Goal: Task Accomplishment & Management: Manage account settings

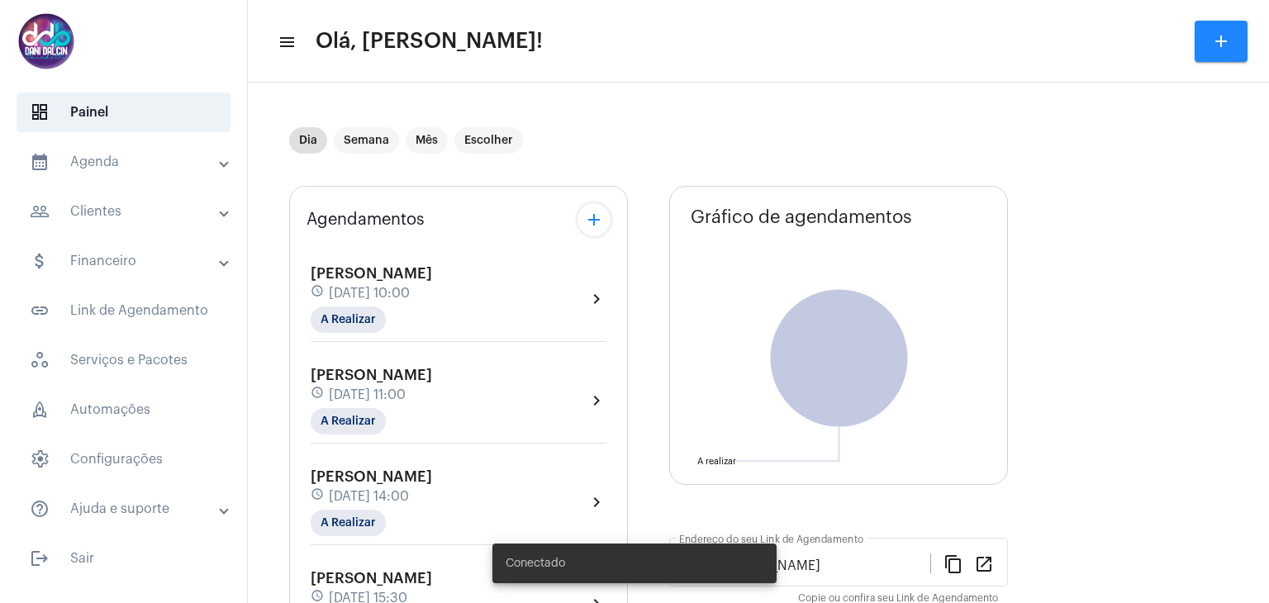
click at [159, 163] on mat-panel-title "calendar_month_outlined Agenda" at bounding box center [125, 162] width 191 height 20
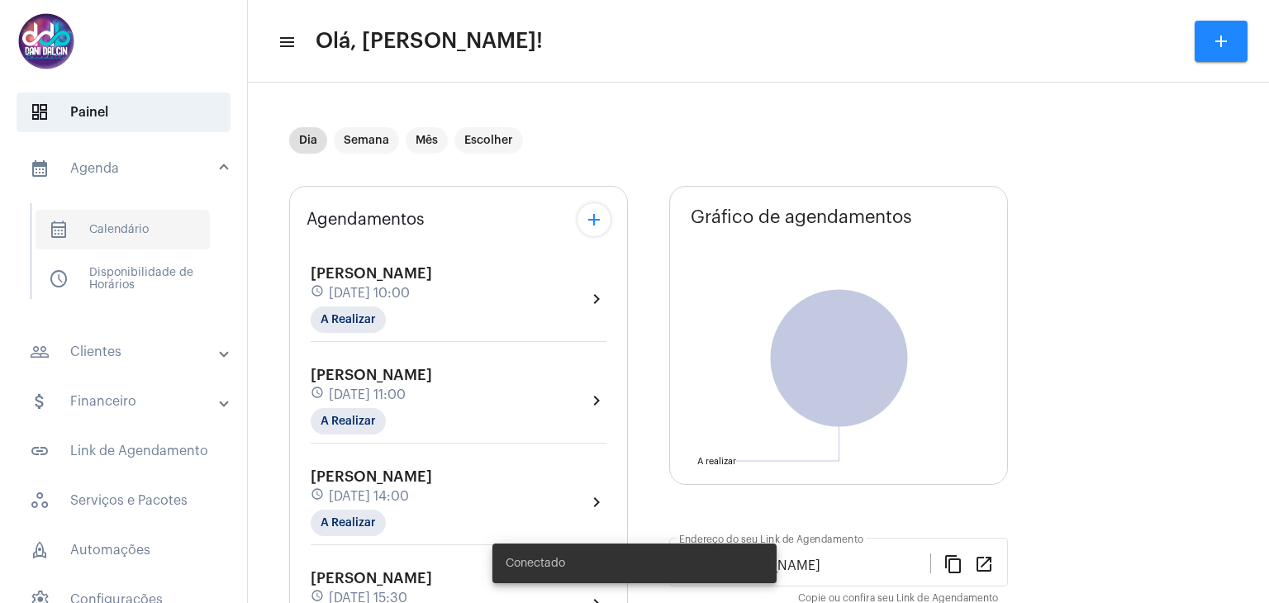
click at [151, 233] on span "calendar_month_outlined Calendário" at bounding box center [123, 230] width 174 height 40
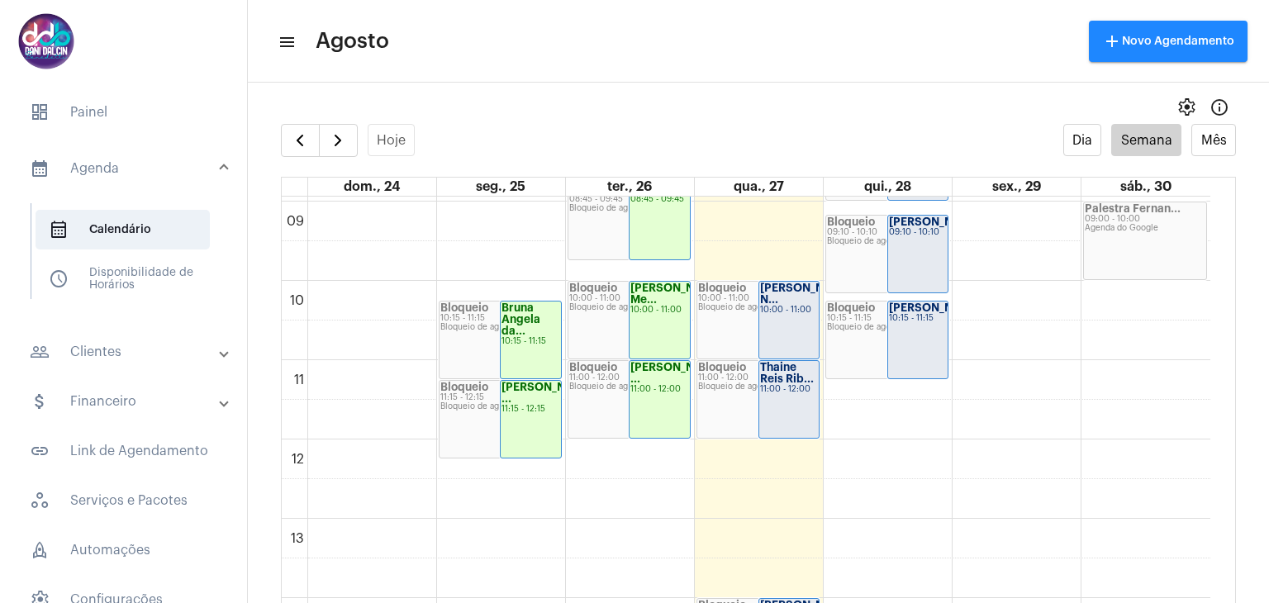
scroll to position [723, 0]
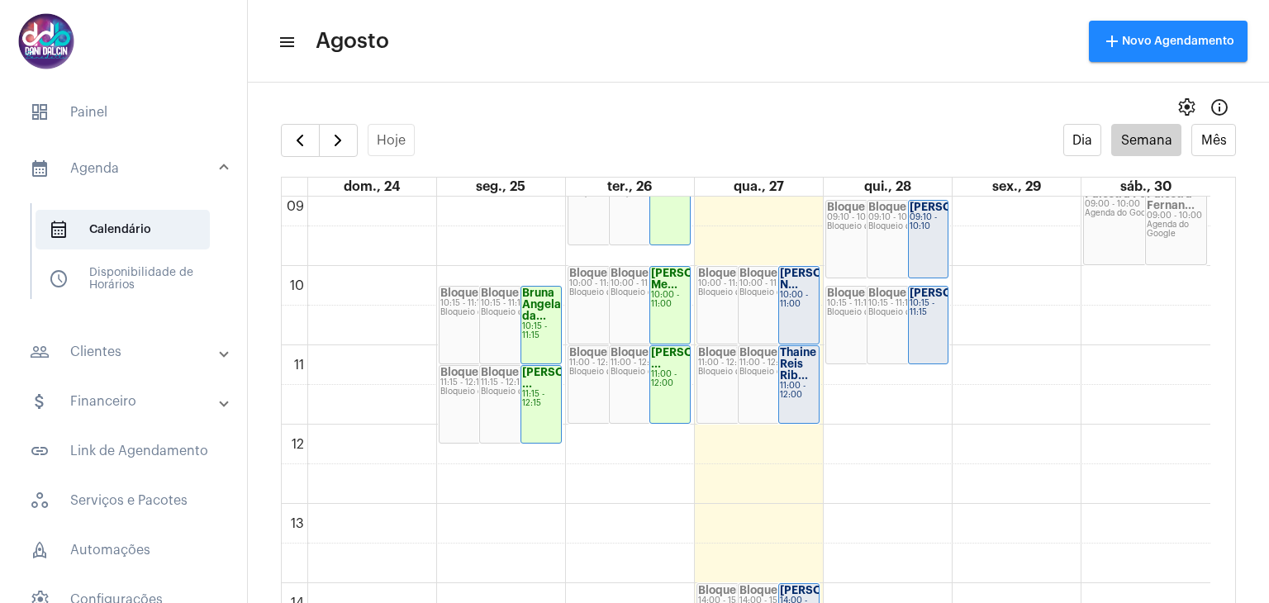
click at [780, 306] on div "10:00 - 11:00" at bounding box center [799, 300] width 38 height 18
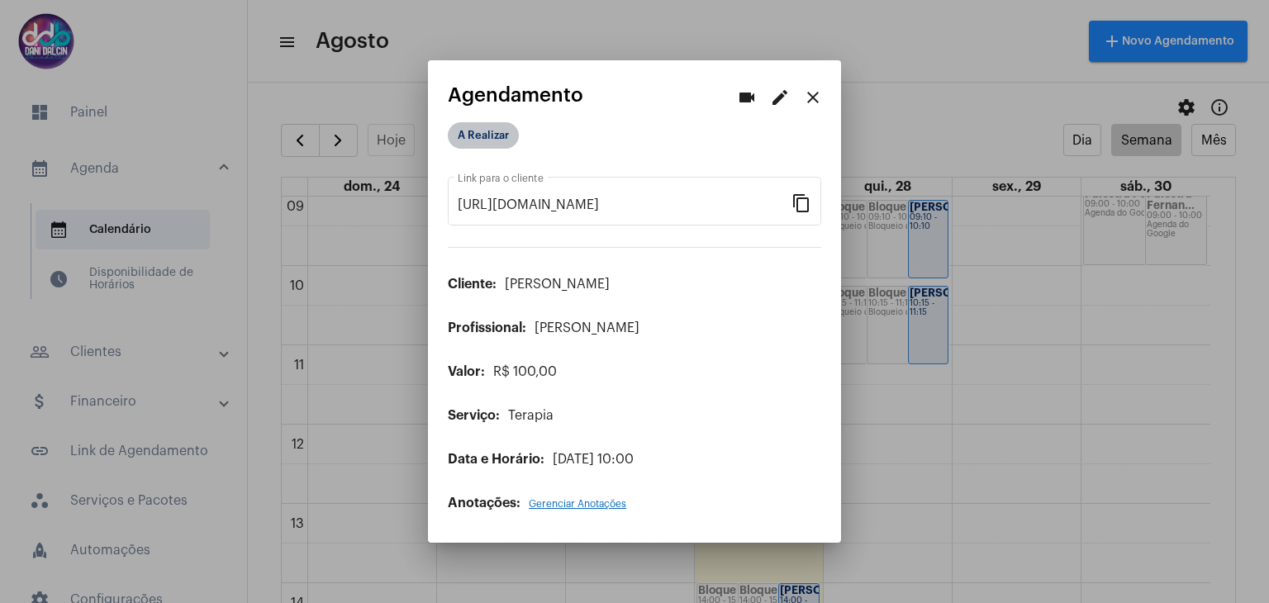
click at [497, 140] on mat-chip "A Realizar" at bounding box center [483, 135] width 71 height 26
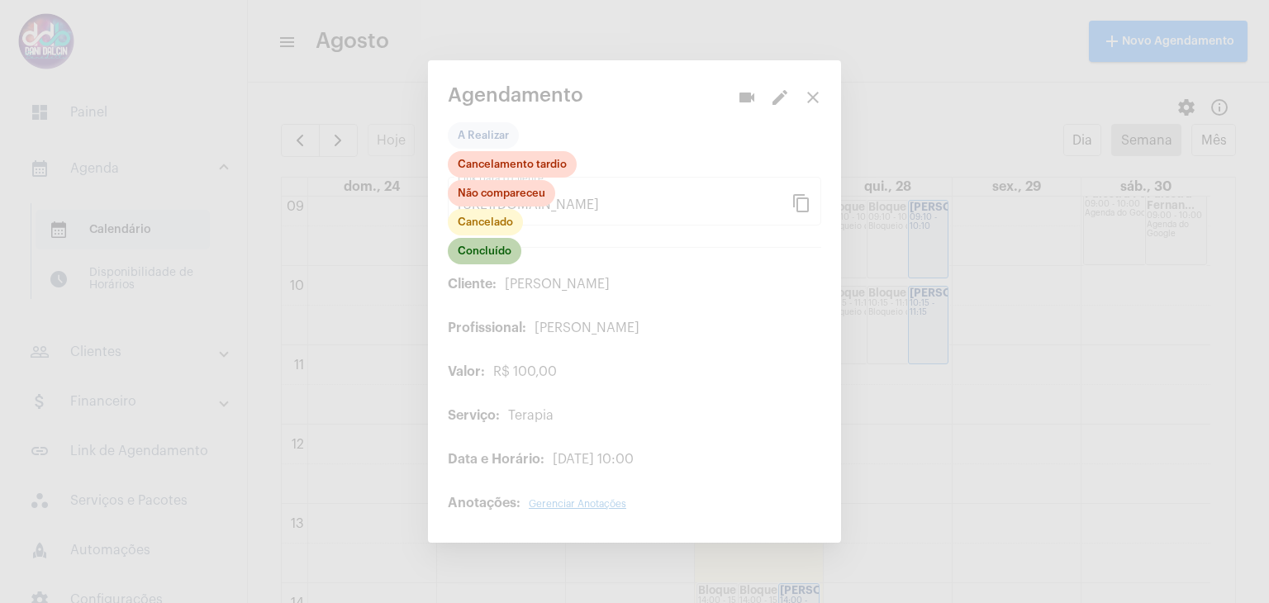
click at [485, 247] on mat-chip "Concluído" at bounding box center [485, 251] width 74 height 26
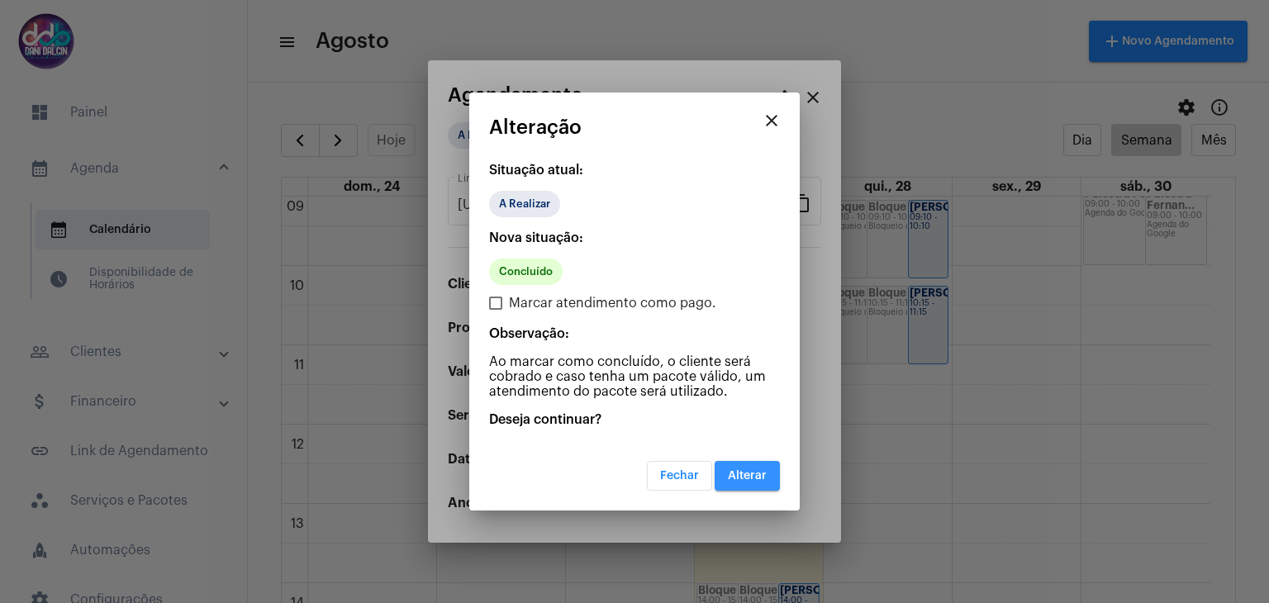
click at [746, 461] on button "Alterar" at bounding box center [746, 476] width 65 height 30
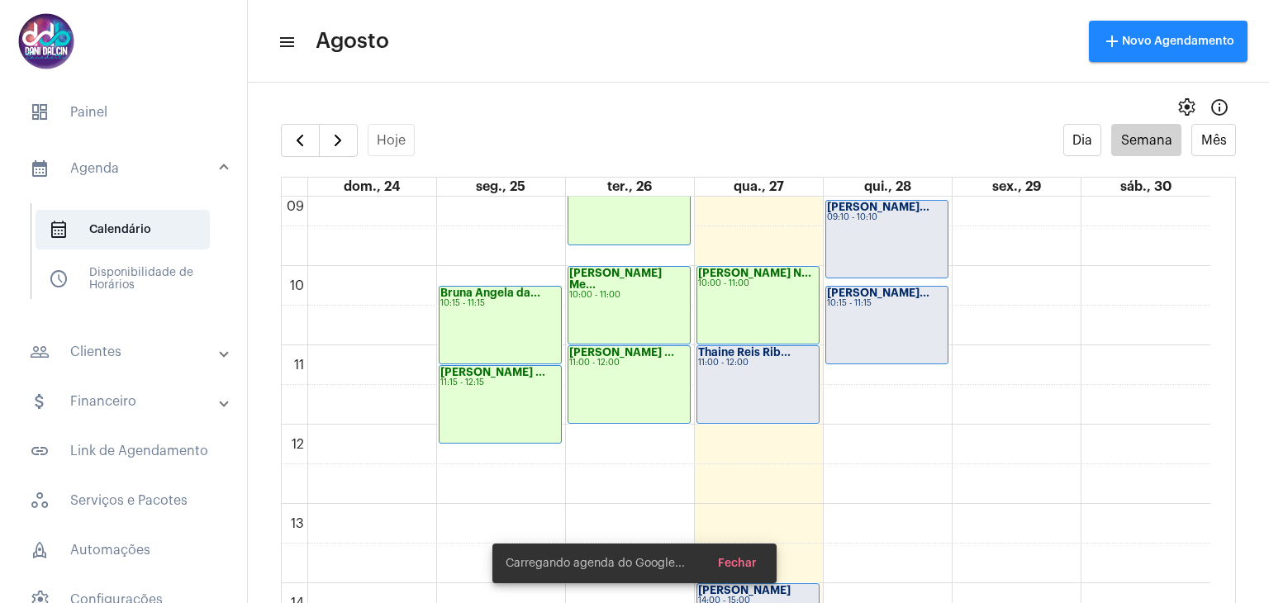
click at [763, 372] on div "Thaine Reis Rib... 11:00 - 12:00" at bounding box center [757, 384] width 121 height 77
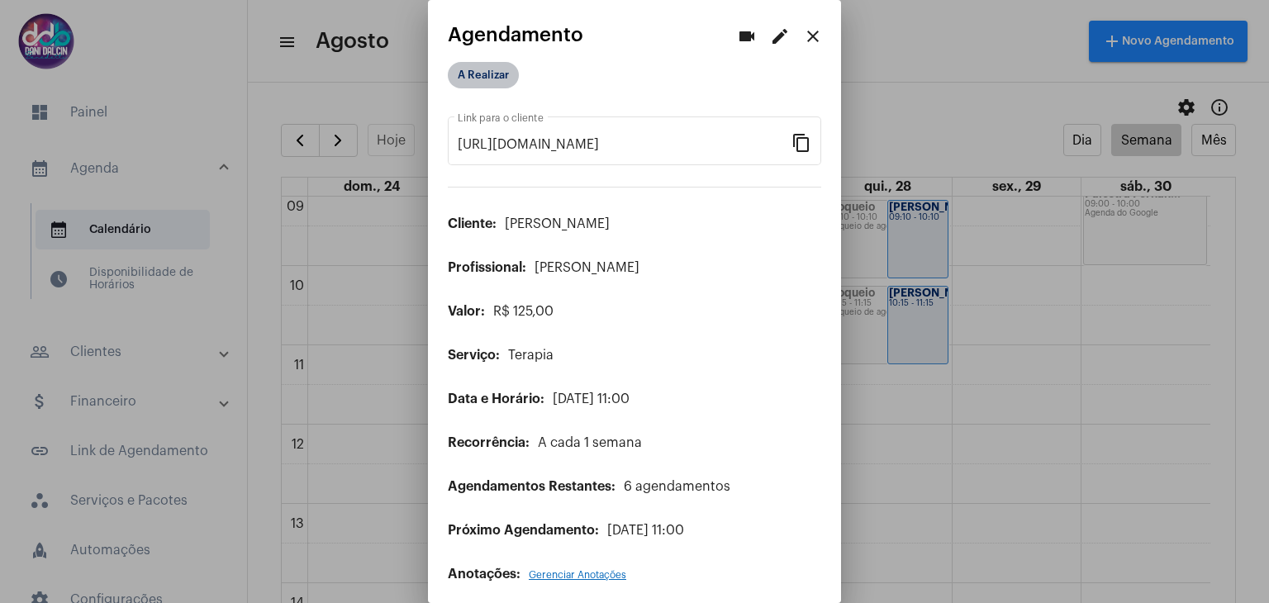
click at [496, 69] on mat-chip "A Realizar" at bounding box center [483, 75] width 71 height 26
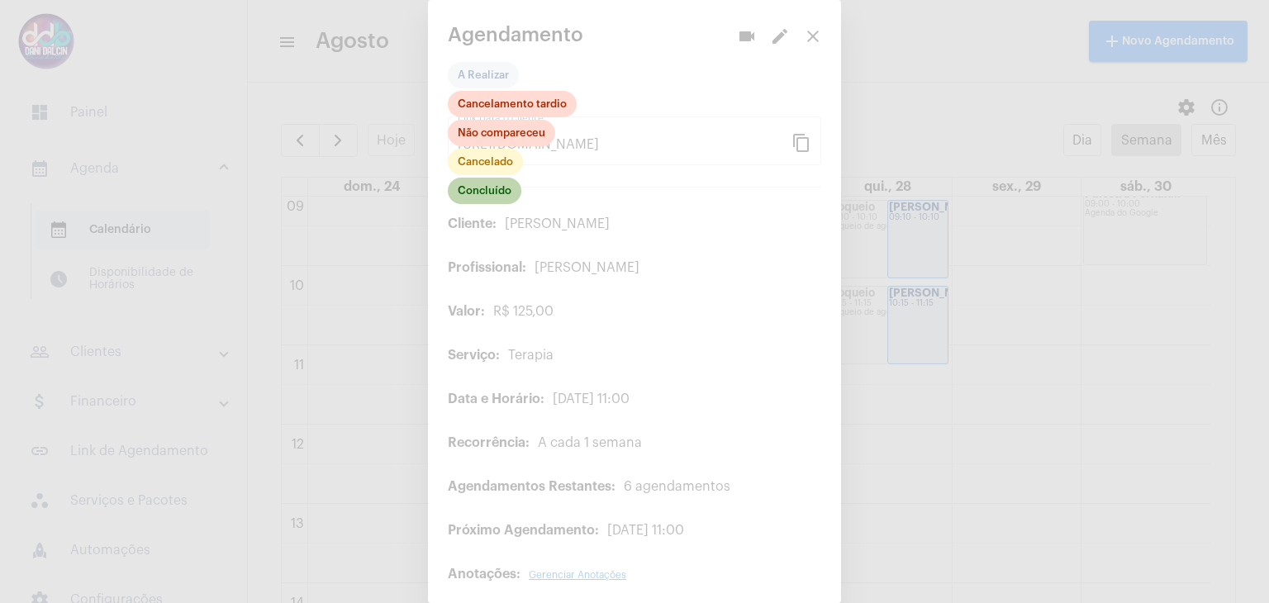
click at [489, 196] on mat-chip "Concluído" at bounding box center [485, 191] width 74 height 26
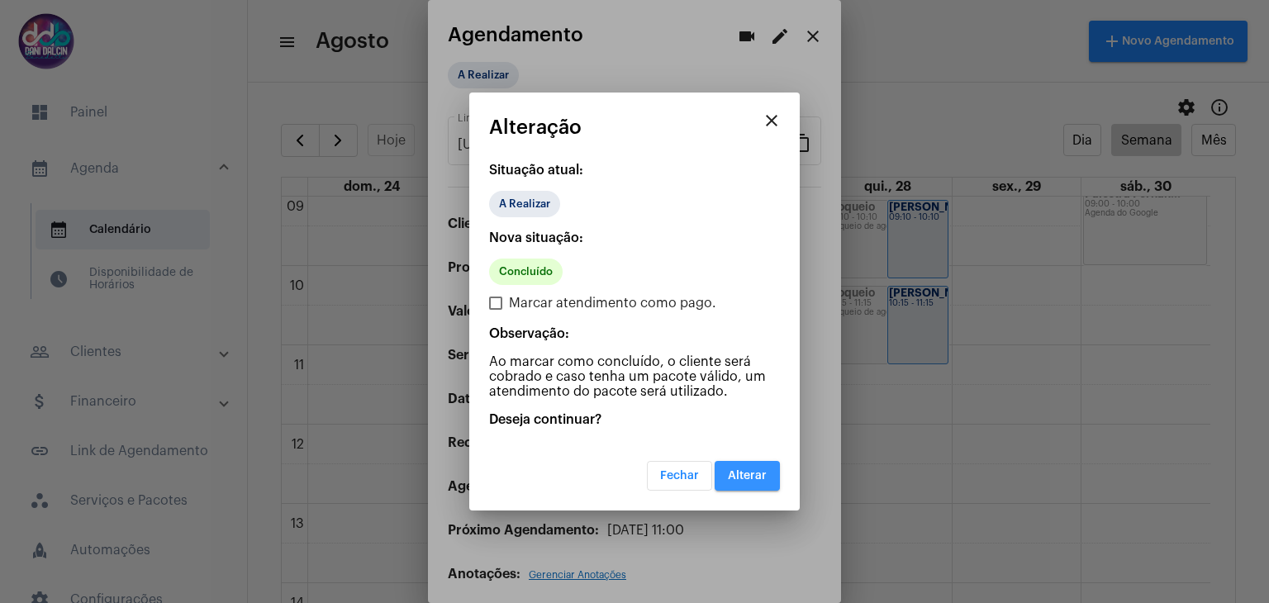
click at [728, 467] on button "Alterar" at bounding box center [746, 476] width 65 height 30
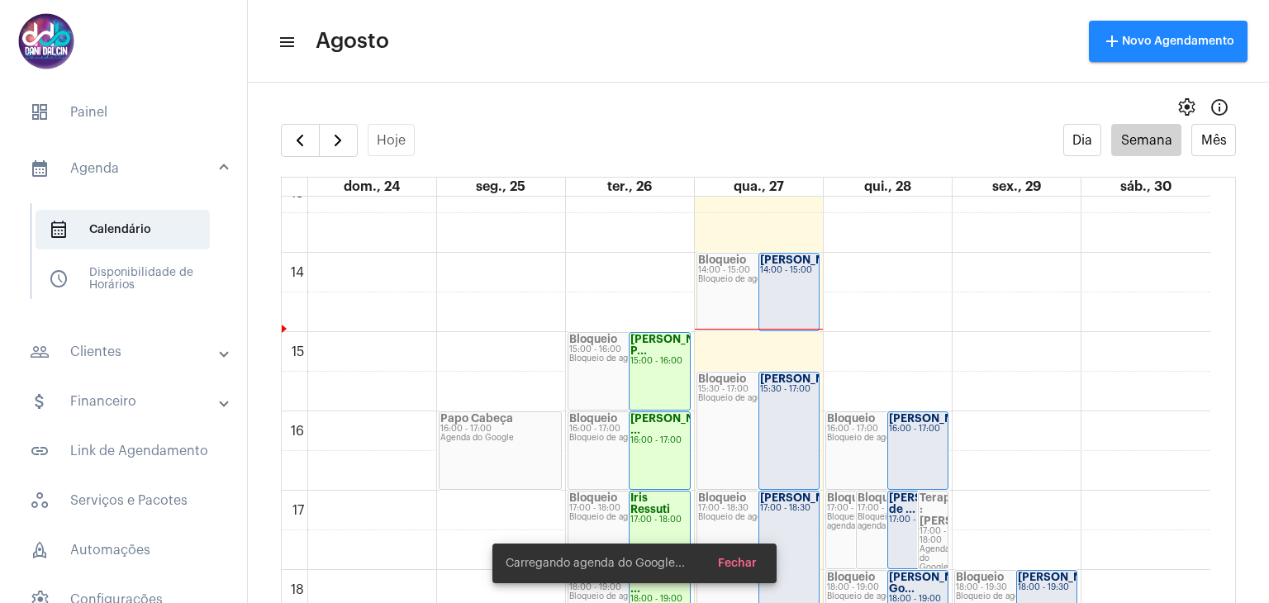
scroll to position [1054, 0]
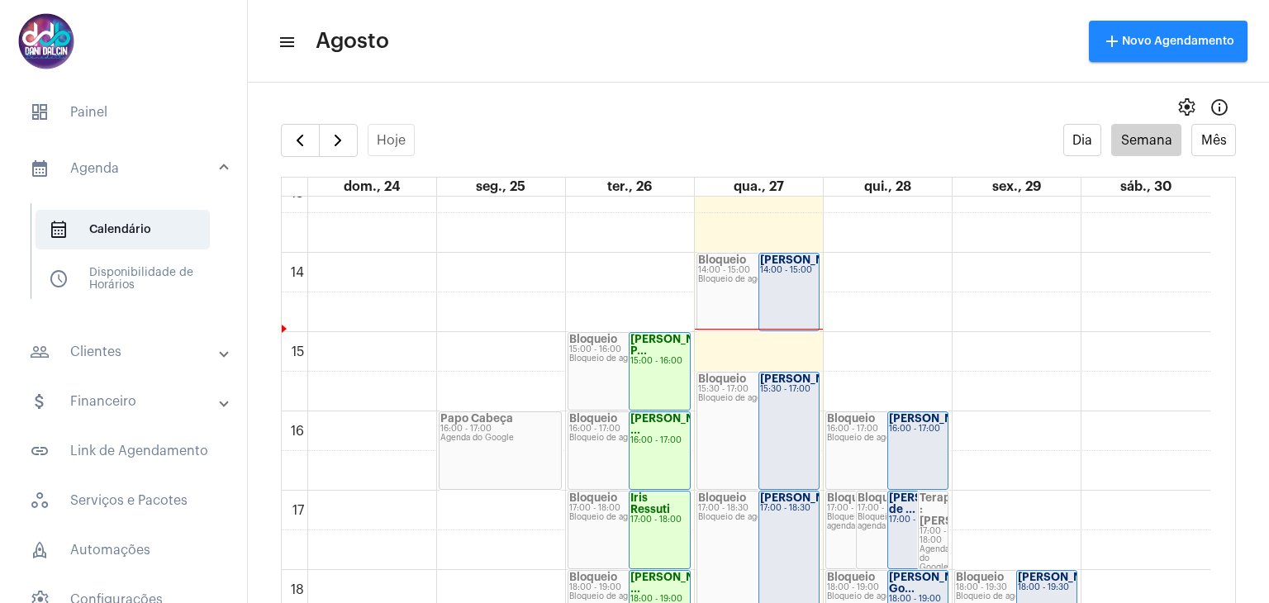
click at [789, 275] on div "14:00 - 15:00" at bounding box center [789, 270] width 59 height 9
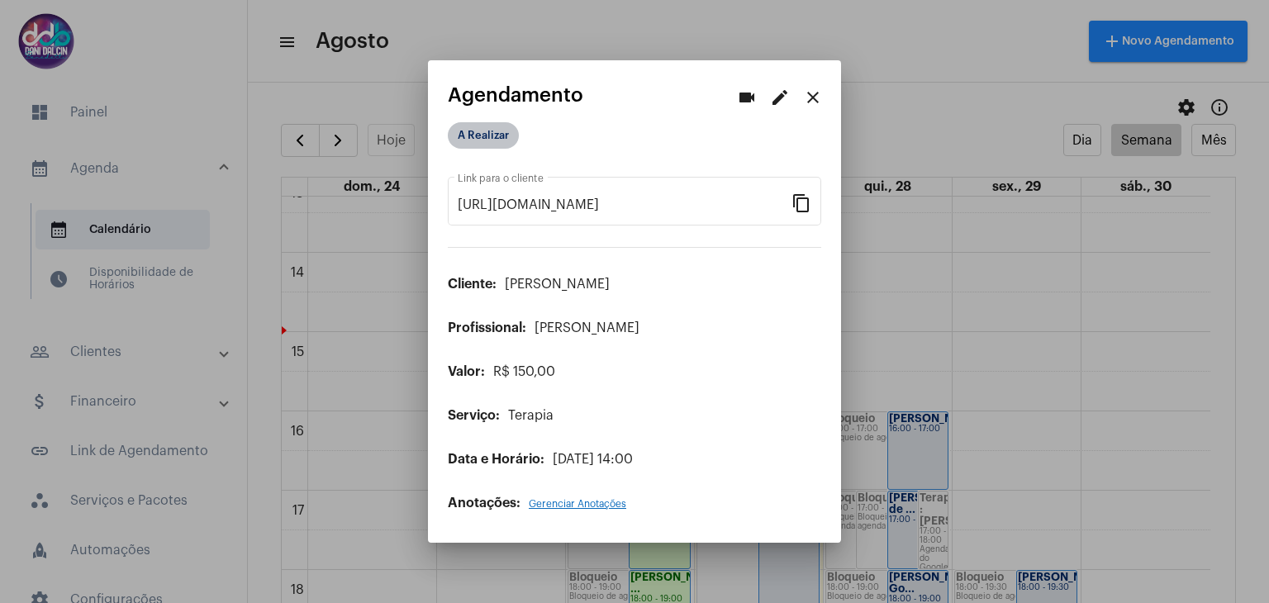
click at [501, 143] on mat-chip "A Realizar" at bounding box center [483, 135] width 71 height 26
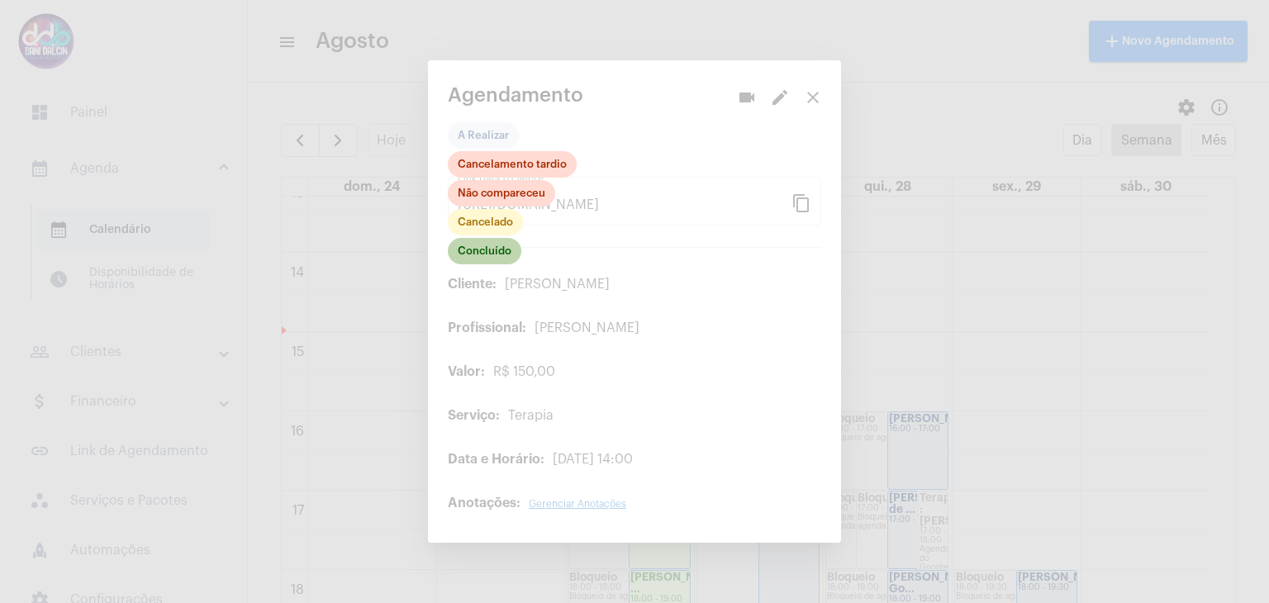
click at [496, 251] on mat-chip "Concluído" at bounding box center [485, 251] width 74 height 26
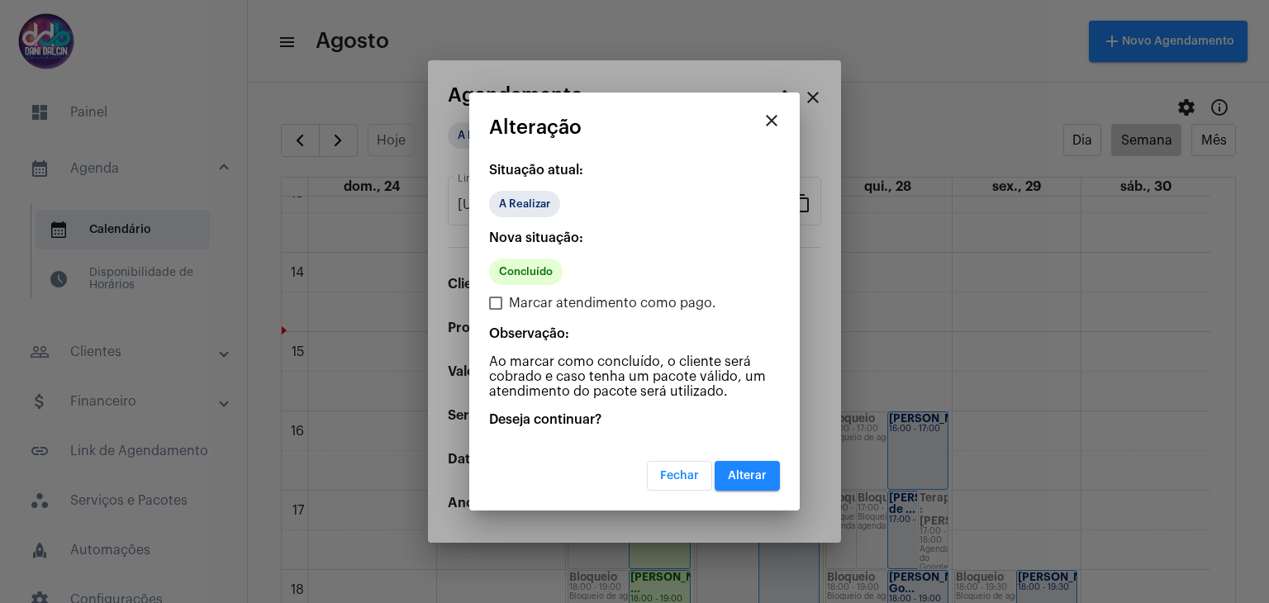
click at [731, 466] on button "Alterar" at bounding box center [746, 476] width 65 height 30
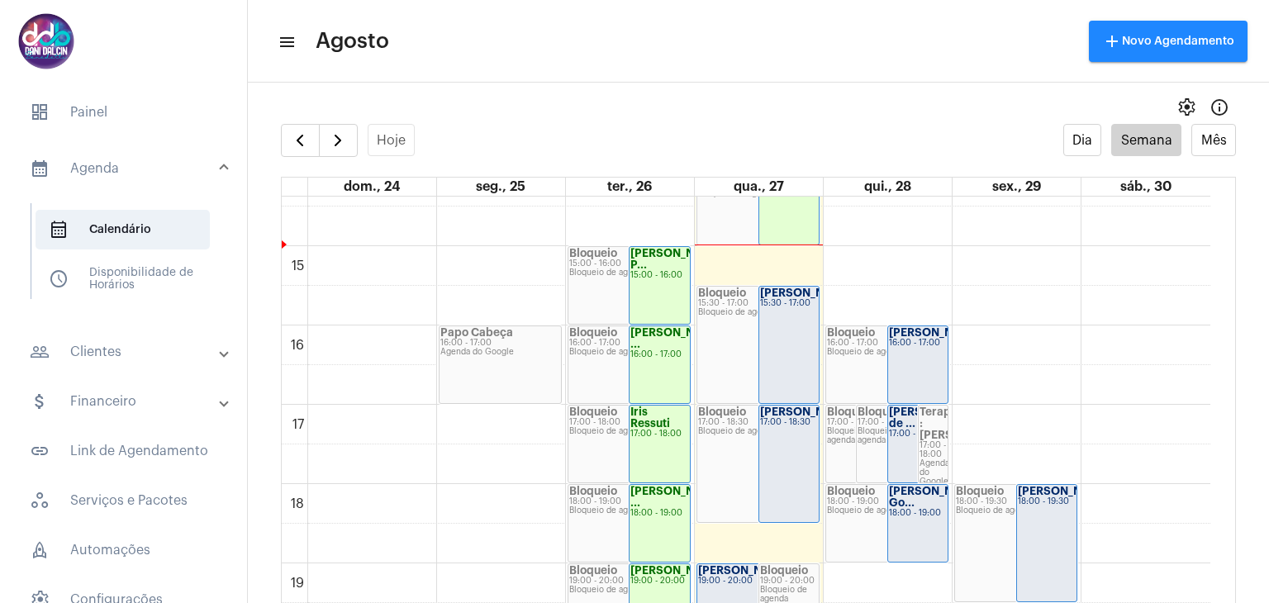
scroll to position [1136, 0]
